Goal: Task Accomplishment & Management: Use online tool/utility

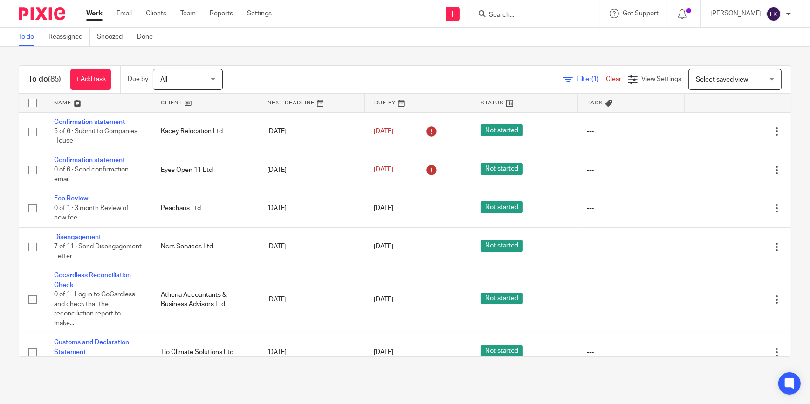
scroll to position [2414, 0]
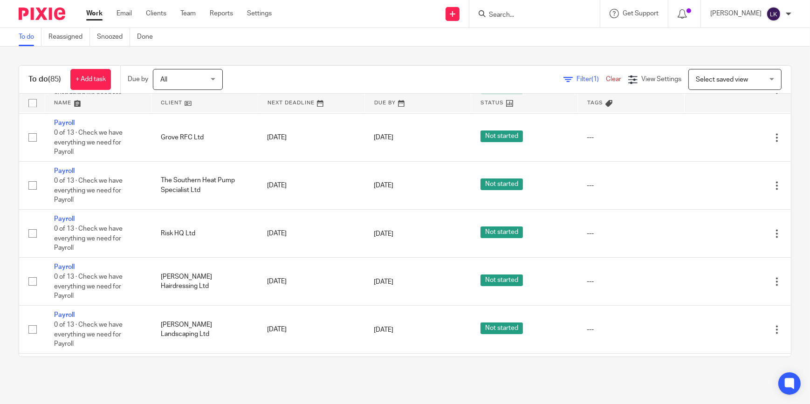
click at [522, 14] on input "Search" at bounding box center [530, 15] width 84 height 8
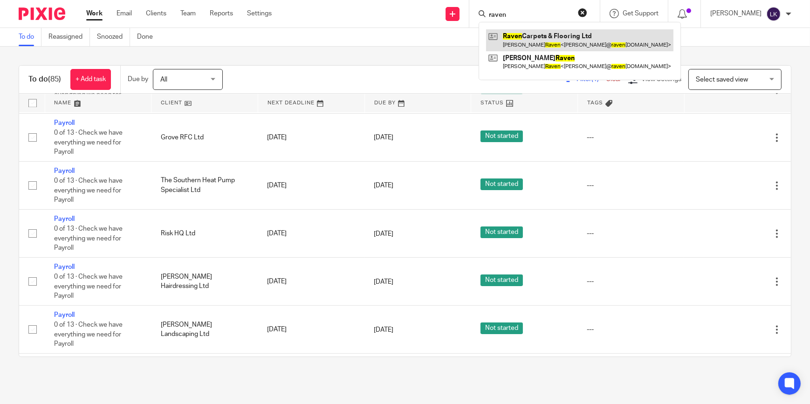
type input "raven"
click at [526, 39] on link at bounding box center [579, 39] width 187 height 21
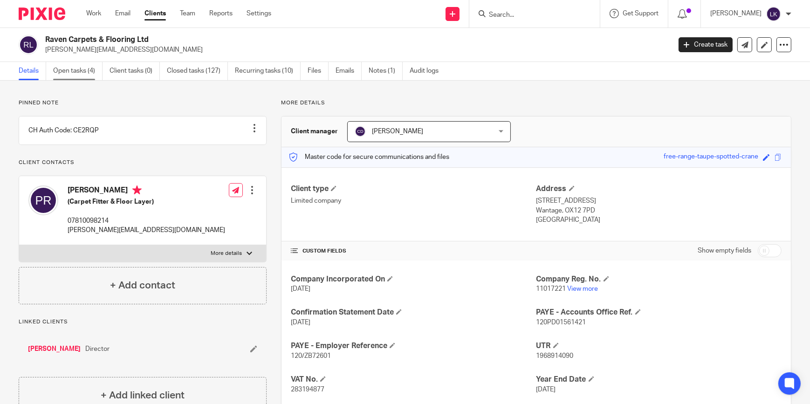
click at [83, 77] on link "Open tasks (4)" at bounding box center [77, 71] width 49 height 18
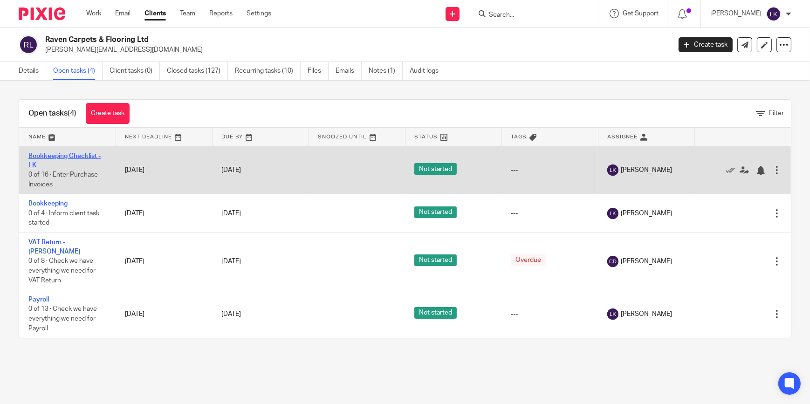
click at [65, 155] on link "Bookkeeping Checklist - LK" at bounding box center [64, 161] width 72 height 16
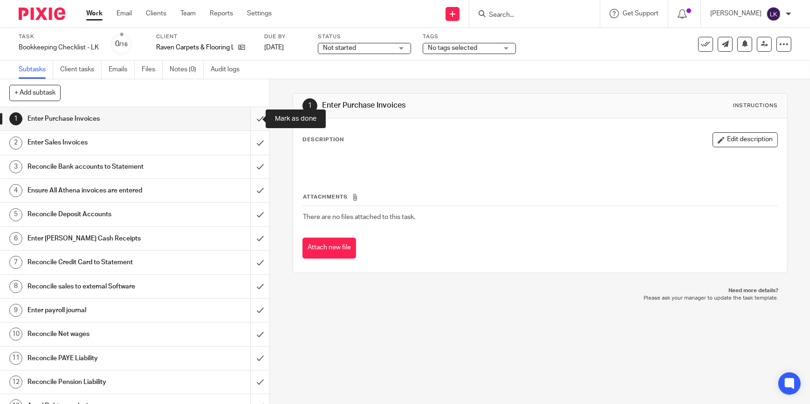
click at [252, 119] on input "submit" at bounding box center [134, 118] width 269 height 23
click at [256, 138] on input "submit" at bounding box center [134, 142] width 269 height 23
click at [252, 185] on input "submit" at bounding box center [134, 190] width 269 height 23
click at [248, 204] on input "submit" at bounding box center [134, 214] width 269 height 23
click at [254, 245] on input "submit" at bounding box center [134, 238] width 269 height 23
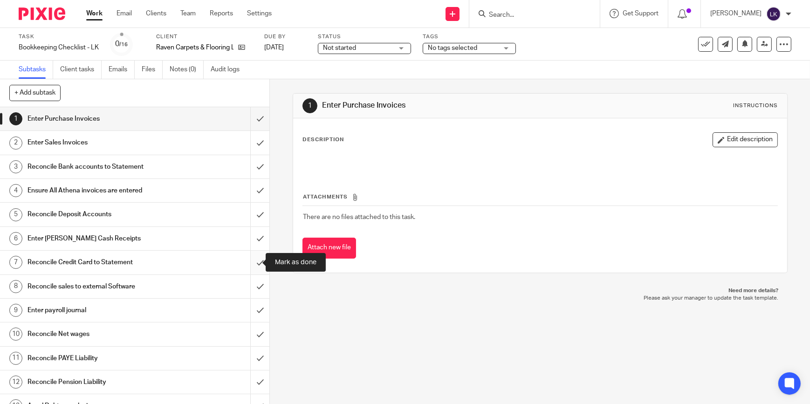
click at [260, 273] on input "submit" at bounding box center [134, 262] width 269 height 23
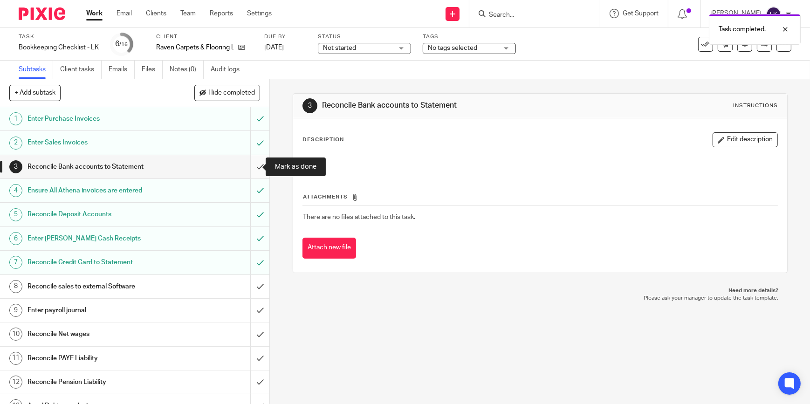
click at [253, 166] on input "submit" at bounding box center [134, 166] width 269 height 23
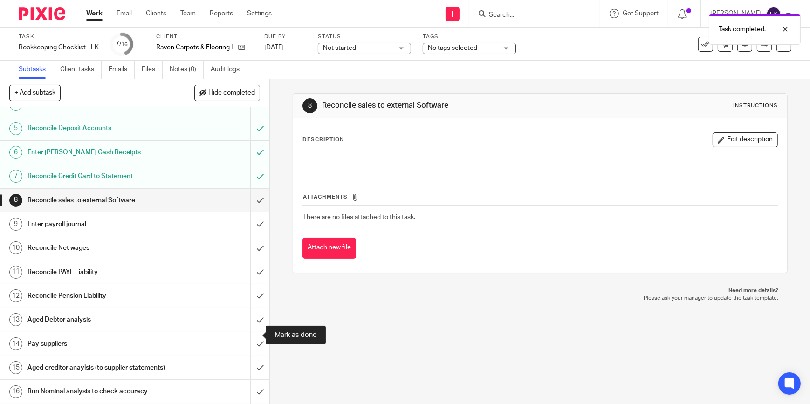
scroll to position [95, 0]
click at [254, 195] on input "submit" at bounding box center [134, 200] width 269 height 23
click at [252, 220] on input "submit" at bounding box center [134, 223] width 269 height 23
click at [251, 251] on input "submit" at bounding box center [134, 247] width 269 height 23
click at [254, 264] on input "submit" at bounding box center [134, 271] width 269 height 23
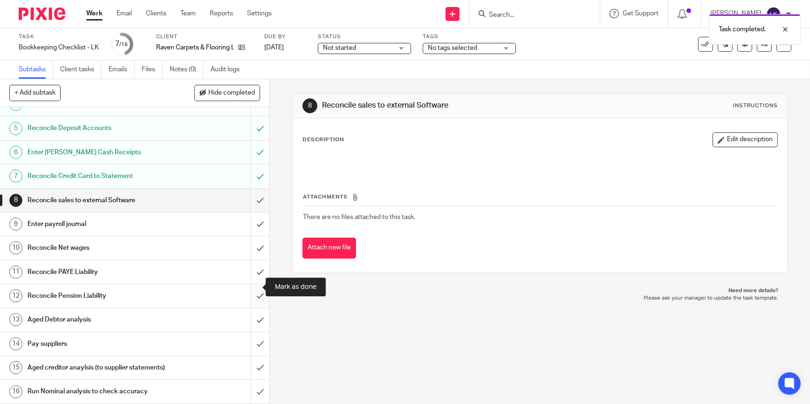
click at [254, 284] on input "submit" at bounding box center [134, 295] width 269 height 23
click at [252, 308] on input "submit" at bounding box center [134, 319] width 269 height 23
click at [253, 333] on input "submit" at bounding box center [134, 343] width 269 height 23
click at [249, 360] on input "submit" at bounding box center [134, 367] width 269 height 23
click at [253, 385] on input "submit" at bounding box center [134, 391] width 269 height 23
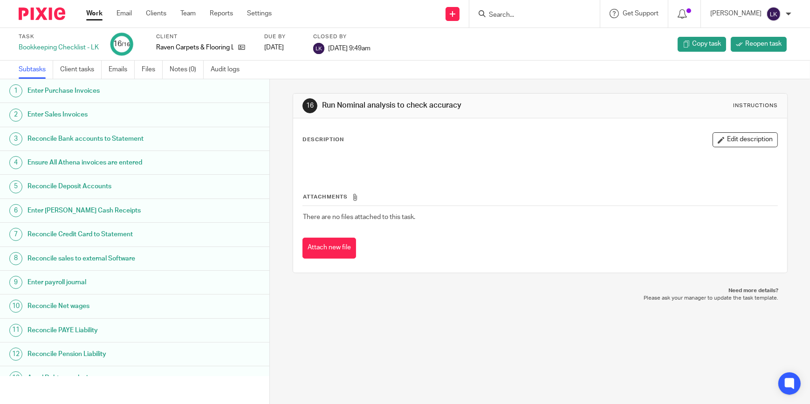
click at [98, 14] on link "Work" at bounding box center [94, 13] width 16 height 9
